Goal: Task Accomplishment & Management: Manage account settings

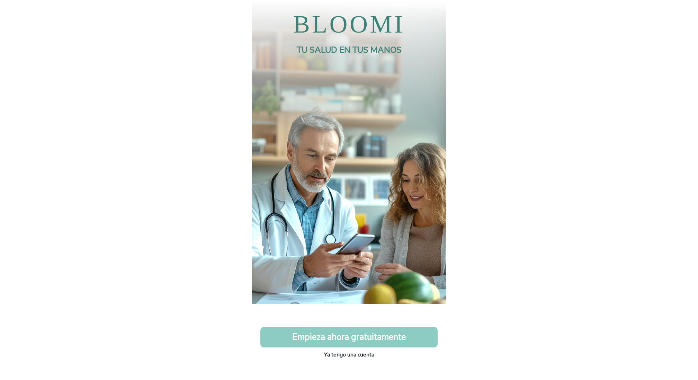
click at [348, 355] on link "Ya tengo una cuenta" at bounding box center [349, 355] width 50 height 8
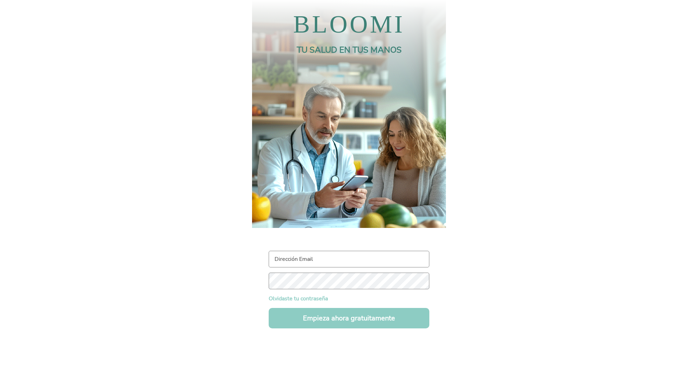
click at [303, 265] on input "text" at bounding box center [349, 259] width 161 height 17
paste input "https://app.bloominutricionmedica.com/login"
type input "https://app.bloominutricionmedica.com/login"
click at [329, 259] on input "text" at bounding box center [349, 259] width 161 height 17
paste input "[EMAIL_ADDRESS][DOMAIN_NAME]"
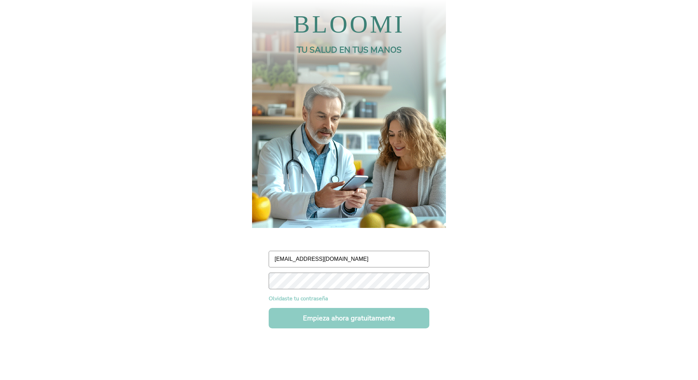
type input "[EMAIL_ADDRESS][DOMAIN_NAME]"
click at [355, 320] on button "Empieza ahora gratuitamente" at bounding box center [349, 318] width 161 height 20
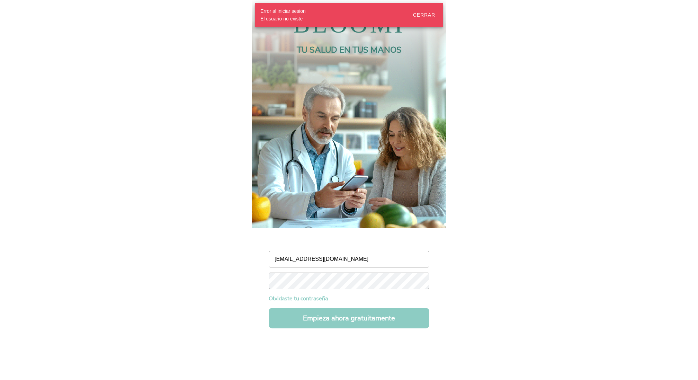
click at [553, 160] on body "BLOOMI TU SALUD EN TUS MANOS testpronode20@test.com Olvidaste tu contraseña Emp…" at bounding box center [349, 190] width 698 height 380
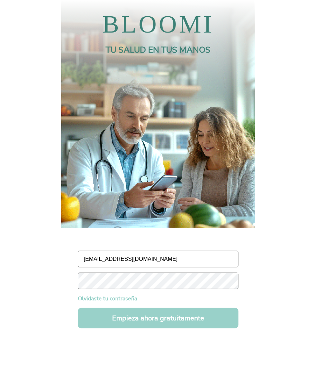
click at [154, 319] on button "Empieza ahora gratuitamente" at bounding box center [158, 318] width 161 height 20
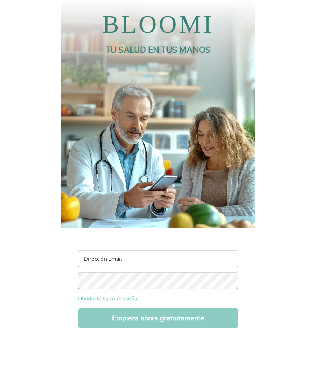
click at [118, 257] on input "text" at bounding box center [158, 259] width 161 height 17
click at [141, 257] on input "text" at bounding box center [158, 259] width 161 height 17
paste input "testpronode20@test.com"
type input "testpronode20@test.com"
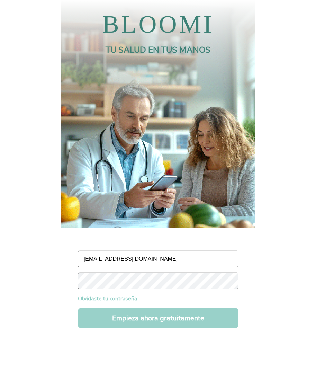
click at [181, 313] on button "Empieza ahora gratuitamente" at bounding box center [158, 318] width 161 height 20
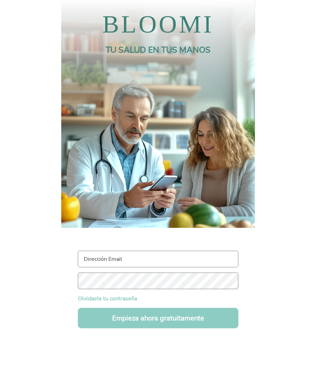
click at [114, 261] on input "text" at bounding box center [158, 259] width 161 height 17
paste input "#@LwPBm2nBwH"
type input "#@LwPBm2nBwH"
click at [120, 261] on input "text" at bounding box center [158, 259] width 161 height 17
paste input "testpronode20@test.com"
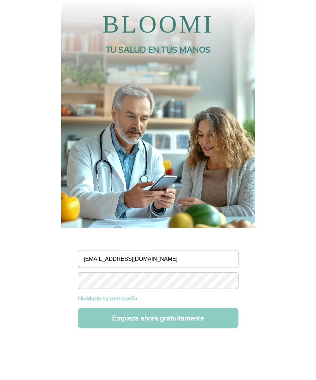
type input "testpronode20@test.com"
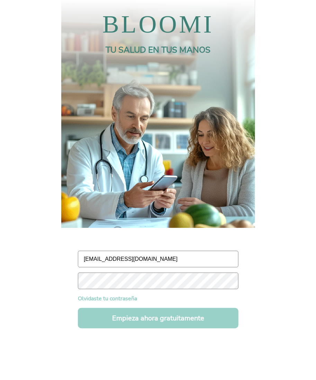
click at [183, 320] on button "Empieza ahora gratuitamente" at bounding box center [158, 318] width 161 height 20
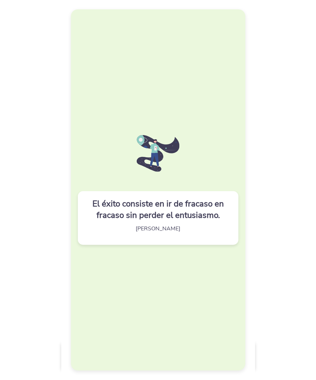
click at [187, 304] on div "El éxito consiste en ir de fracaso en fracaso sin perder el entusiasmo. Winston…" at bounding box center [158, 189] width 175 height 361
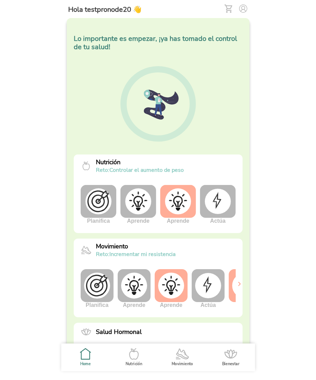
click at [218, 199] on img at bounding box center [218, 201] width 26 height 25
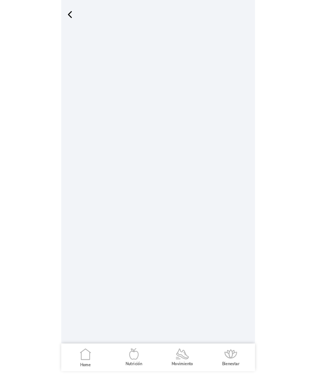
click at [70, 17] on span "button" at bounding box center [70, 14] width 10 height 10
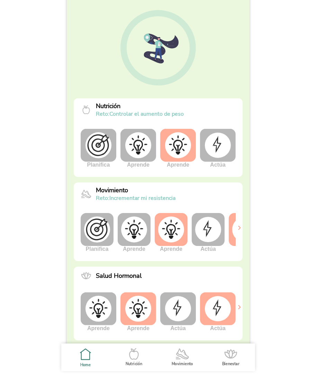
scroll to position [77, 0]
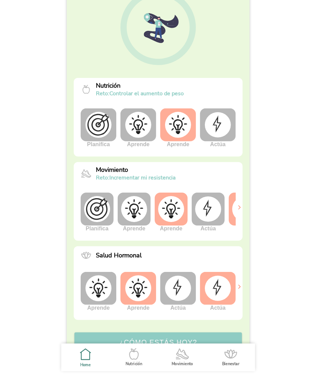
click at [207, 214] on img at bounding box center [208, 208] width 26 height 25
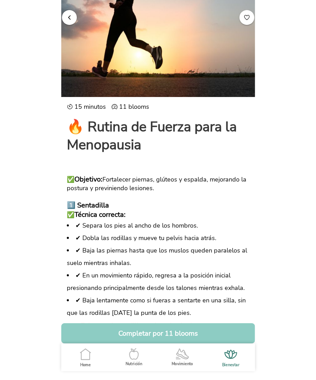
click at [65, 18] on button "button" at bounding box center [69, 17] width 15 height 15
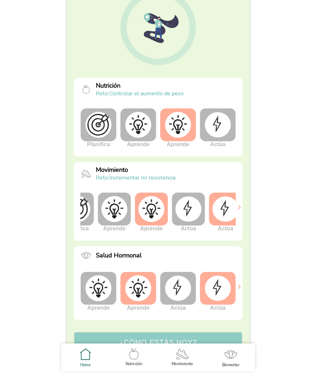
scroll to position [0, 26]
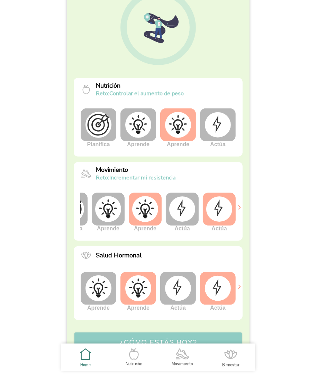
click at [226, 212] on img at bounding box center [219, 208] width 26 height 25
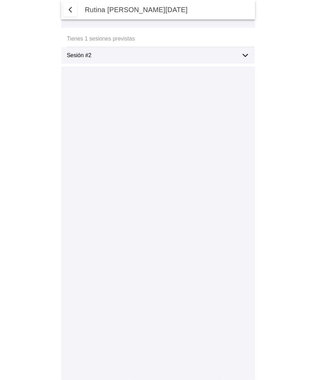
click at [248, 54] on icon at bounding box center [245, 55] width 8 height 8
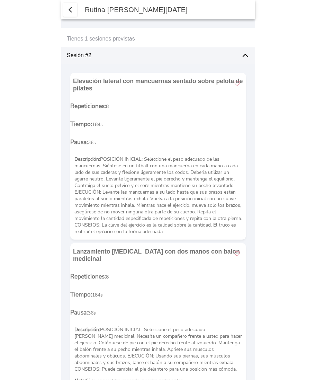
click at [73, 9] on span "button" at bounding box center [70, 10] width 8 height 8
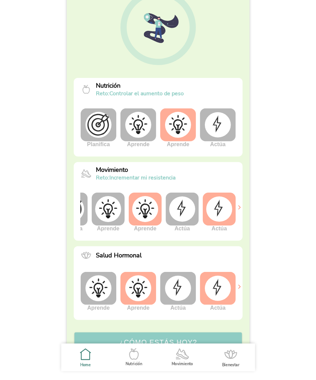
click at [181, 126] on img at bounding box center [178, 125] width 26 height 26
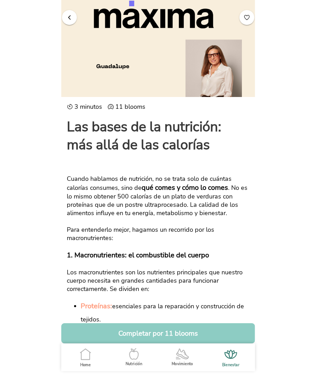
click at [71, 17] on span "button" at bounding box center [69, 17] width 7 height 7
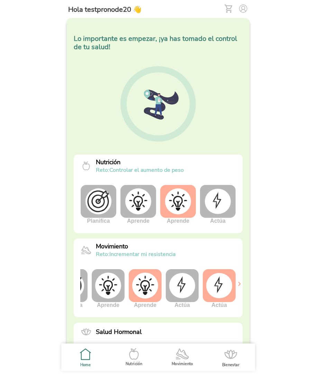
click at [230, 6] on img at bounding box center [228, 9] width 8 height 8
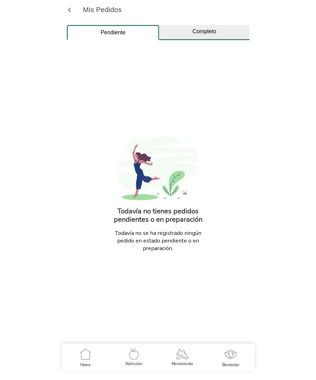
click at [201, 34] on div "Completo" at bounding box center [204, 31] width 90 height 6
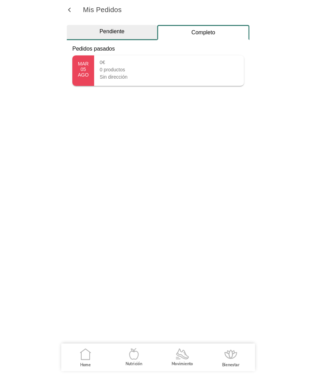
click at [125, 35] on ion-col "Pendiente" at bounding box center [112, 32] width 90 height 15
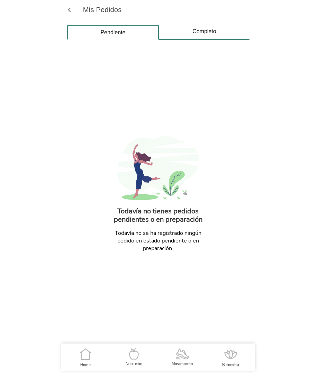
click at [130, 361] on icon ".cls-1 { stroke-width: 0px; } .cls-1, .cls-2 { fill: none; } .cls-2 { stroke-li…" at bounding box center [134, 354] width 15 height 15
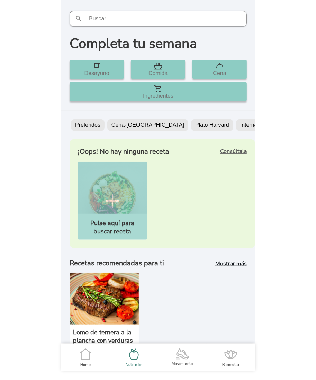
click at [86, 359] on icon at bounding box center [85, 356] width 8 height 8
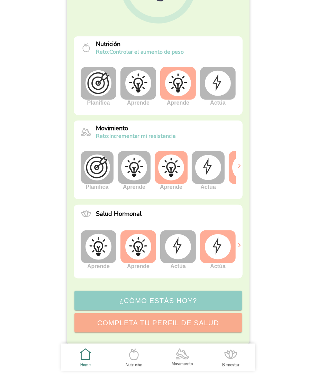
scroll to position [125, 0]
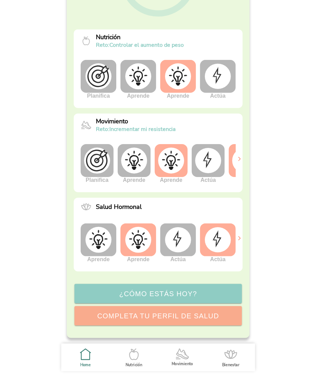
click at [133, 357] on icon ".cls-1 { stroke-width: 0px; } .cls-1, .cls-2 { fill: none; } .cls-2 { stroke-li…" at bounding box center [134, 354] width 15 height 15
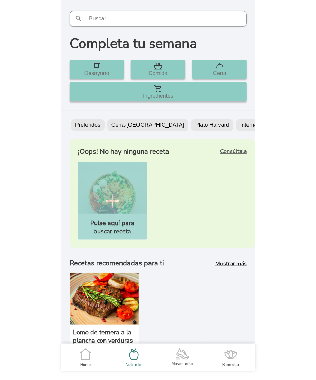
click at [86, 359] on icon at bounding box center [85, 356] width 8 height 8
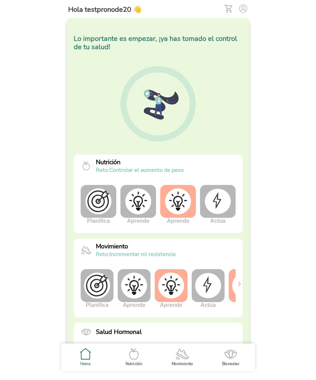
click at [218, 199] on img at bounding box center [218, 201] width 26 height 25
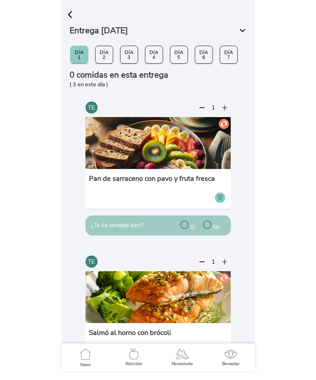
click at [242, 31] on icon at bounding box center [242, 30] width 5 height 2
click at [186, 6] on ion-backdrop at bounding box center [158, 190] width 194 height 380
click at [71, 14] on span "button" at bounding box center [70, 14] width 10 height 10
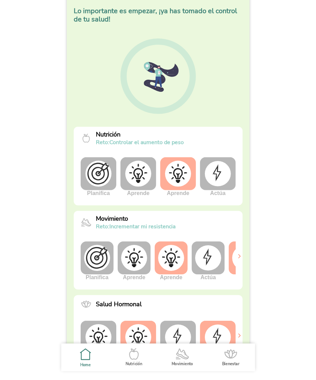
scroll to position [33, 0]
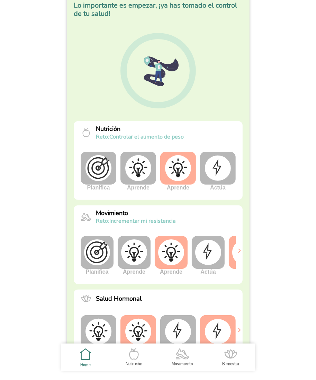
click at [135, 355] on icon ".cls-1 { stroke-width: 0px; } .cls-1, .cls-2 { fill: none; } .cls-2 { stroke-li…" at bounding box center [134, 354] width 15 height 15
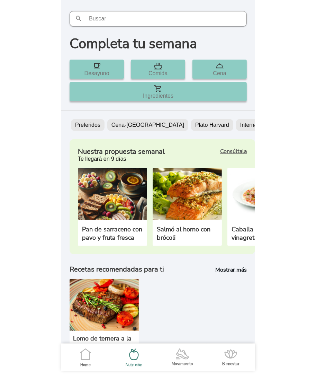
click at [232, 150] on b "Consúltala" at bounding box center [233, 152] width 27 height 8
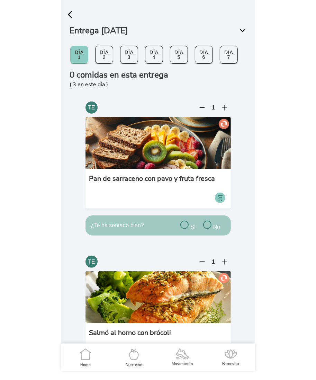
click at [70, 10] on span "button" at bounding box center [70, 14] width 10 height 10
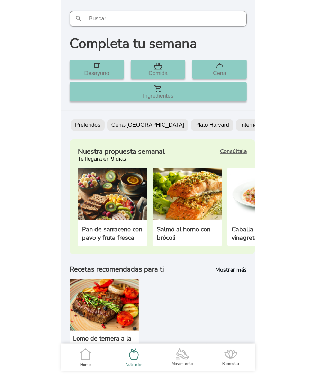
click at [87, 354] on icon ".cls-1 { stroke-width: 0px; } .cls-1, .cls-2 { fill: none; } .cls-2 { stroke-li…" at bounding box center [85, 354] width 15 height 15
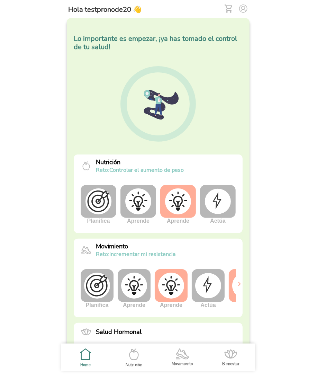
click at [225, 9] on img at bounding box center [228, 9] width 8 height 8
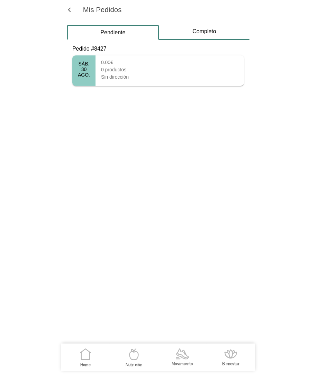
click at [80, 75] on div "AGO." at bounding box center [84, 75] width 12 height 6
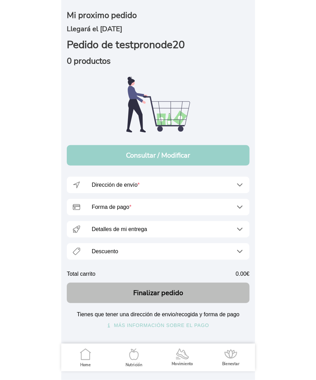
click at [155, 154] on button "Consultar / Modificar" at bounding box center [158, 155] width 183 height 20
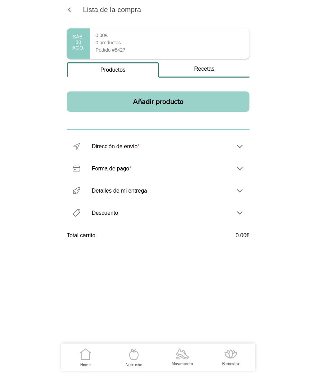
click at [160, 102] on button "Añadir producto" at bounding box center [158, 101] width 183 height 20
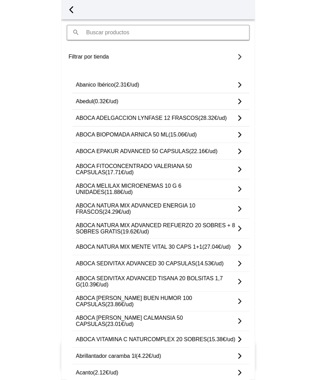
click at [145, 260] on ion-label "ABOCA SEDIVITAX ADVANCED 30 CAPSULAS (14.53€/ud)" at bounding box center [156, 263] width 160 height 6
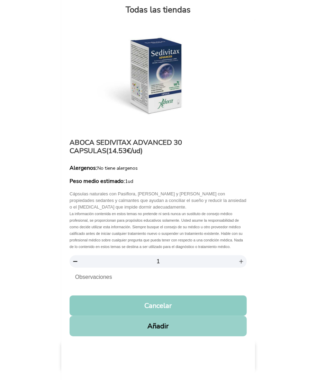
click at [160, 326] on button "Añadir" at bounding box center [158, 326] width 177 height 20
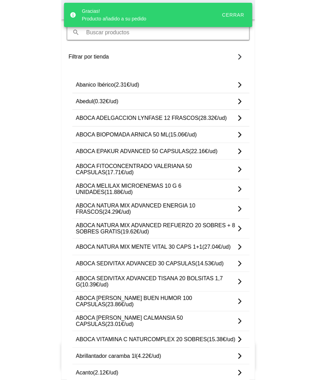
click at [237, 14] on div "Cerrar" at bounding box center [233, 15] width 22 height 6
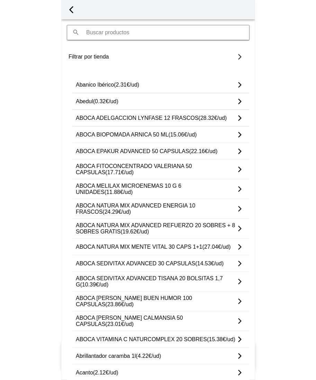
click at [75, 11] on span "button" at bounding box center [71, 10] width 10 height 10
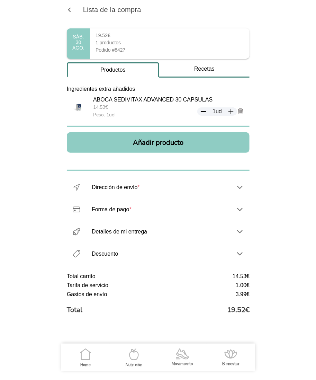
click at [85, 354] on icon ".cls-1 { stroke-width: 0px; } .cls-1, .cls-2 { fill: none; } .cls-2 { stroke-li…" at bounding box center [85, 354] width 15 height 15
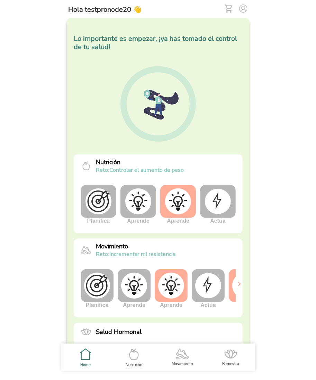
click at [211, 287] on img at bounding box center [208, 285] width 26 height 25
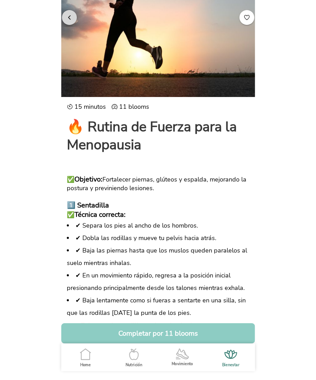
click at [69, 17] on span "button" at bounding box center [69, 17] width 7 height 7
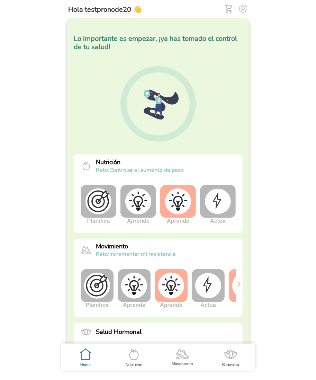
scroll to position [0, 26]
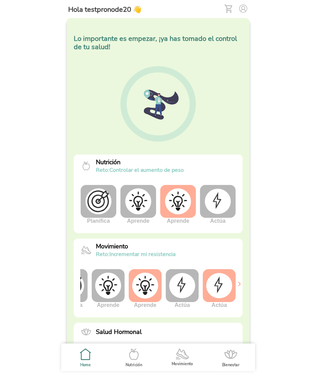
click at [219, 286] on img at bounding box center [219, 285] width 26 height 25
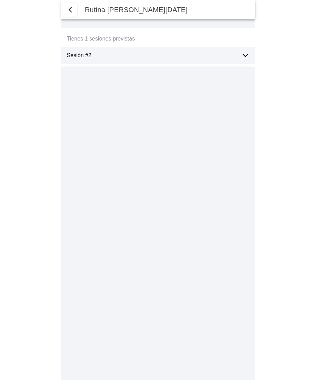
click at [240, 54] on div "Sesión #2" at bounding box center [161, 55] width 188 height 17
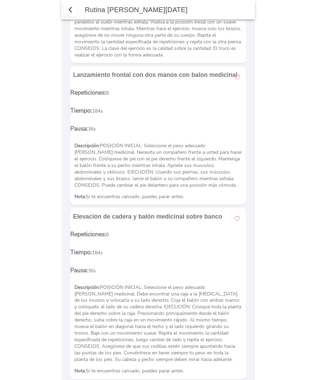
scroll to position [189, 0]
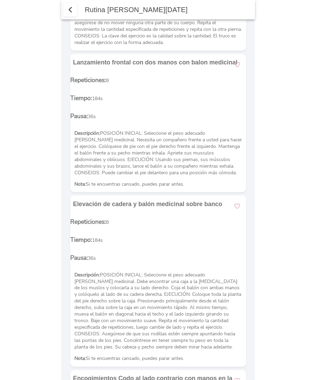
click at [237, 203] on span "button" at bounding box center [237, 206] width 7 height 7
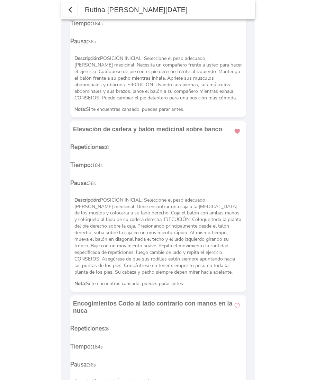
scroll to position [273, 0]
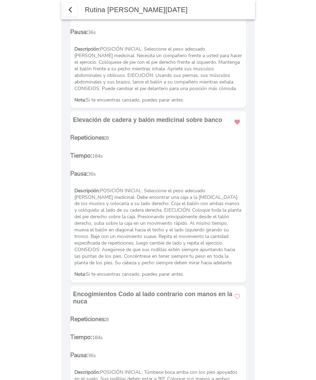
click at [238, 293] on span "button" at bounding box center [237, 296] width 7 height 7
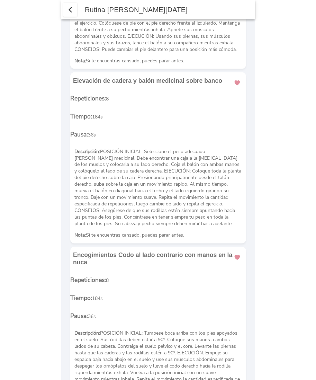
scroll to position [312, 0]
click at [68, 10] on span "button" at bounding box center [70, 10] width 8 height 8
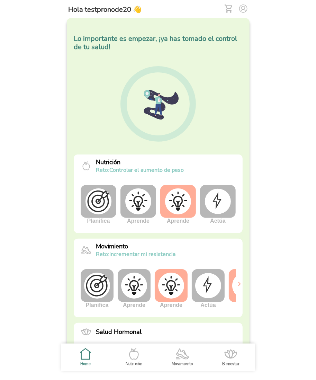
scroll to position [0, 26]
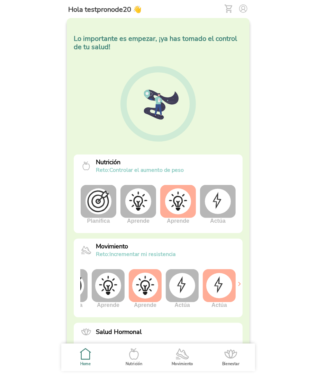
click at [221, 286] on img at bounding box center [219, 285] width 26 height 25
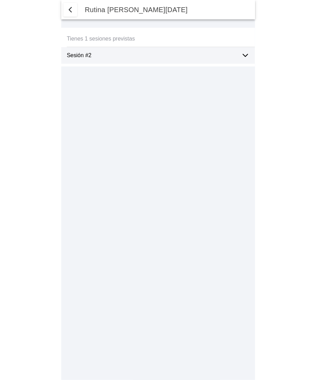
click at [247, 50] on div "Sesión #2" at bounding box center [161, 55] width 188 height 17
